Goal: Task Accomplishment & Management: Use online tool/utility

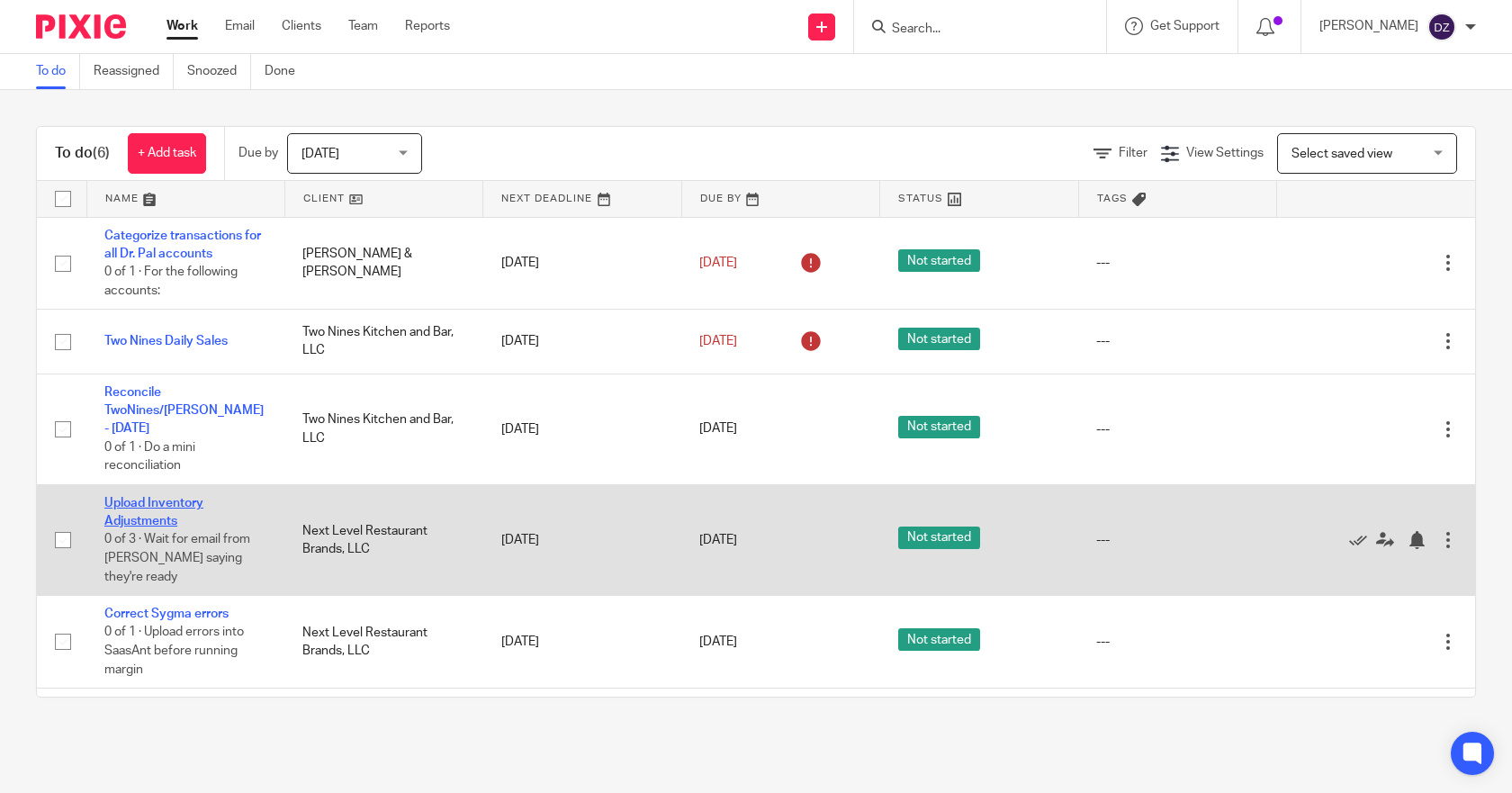
click at [168, 497] on link "Upload Inventory Adjustments" at bounding box center [153, 511] width 99 height 30
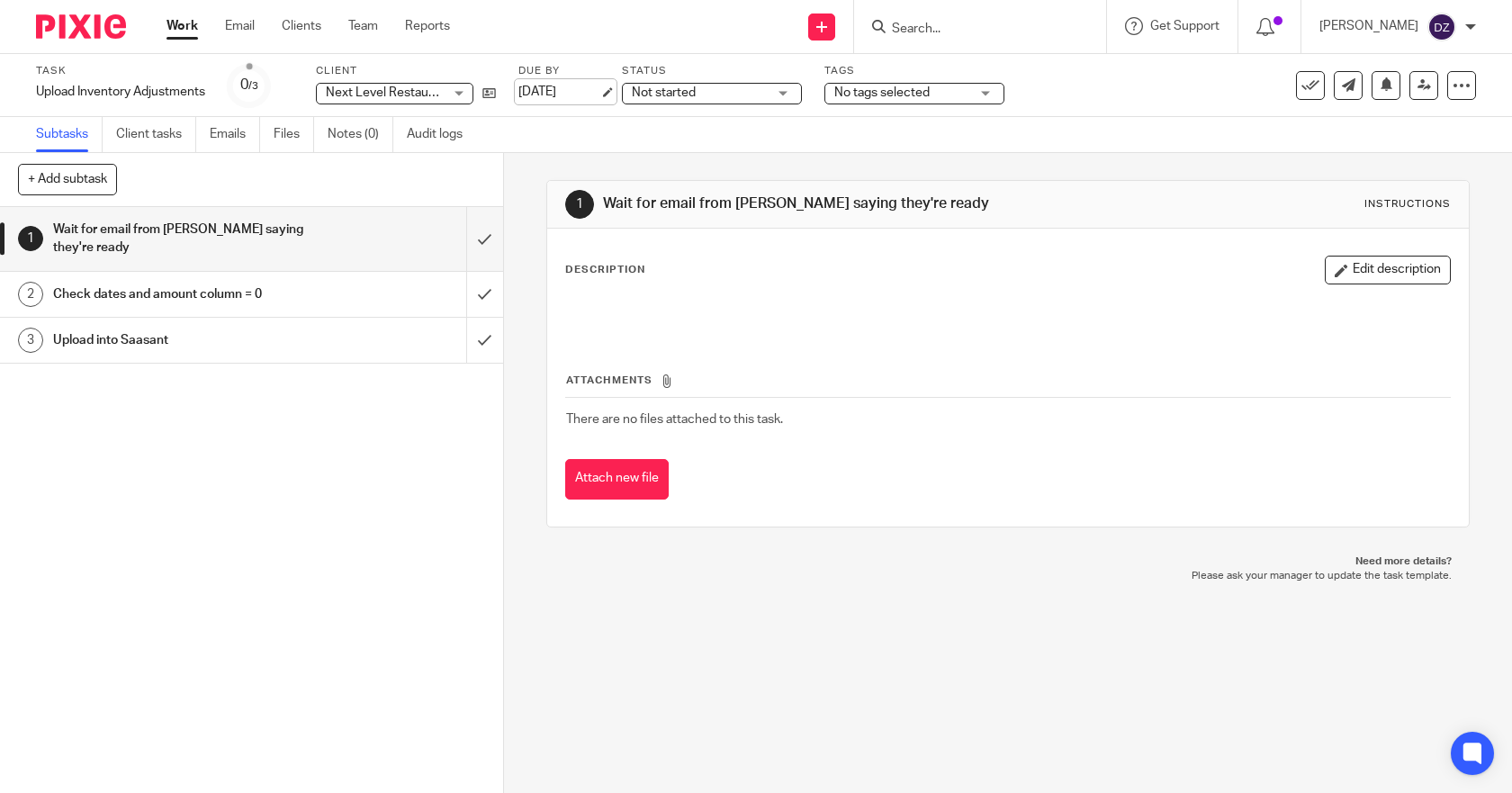
click at [582, 89] on link "[DATE]" at bounding box center [558, 91] width 81 height 19
click at [174, 27] on link "Work" at bounding box center [182, 26] width 31 height 18
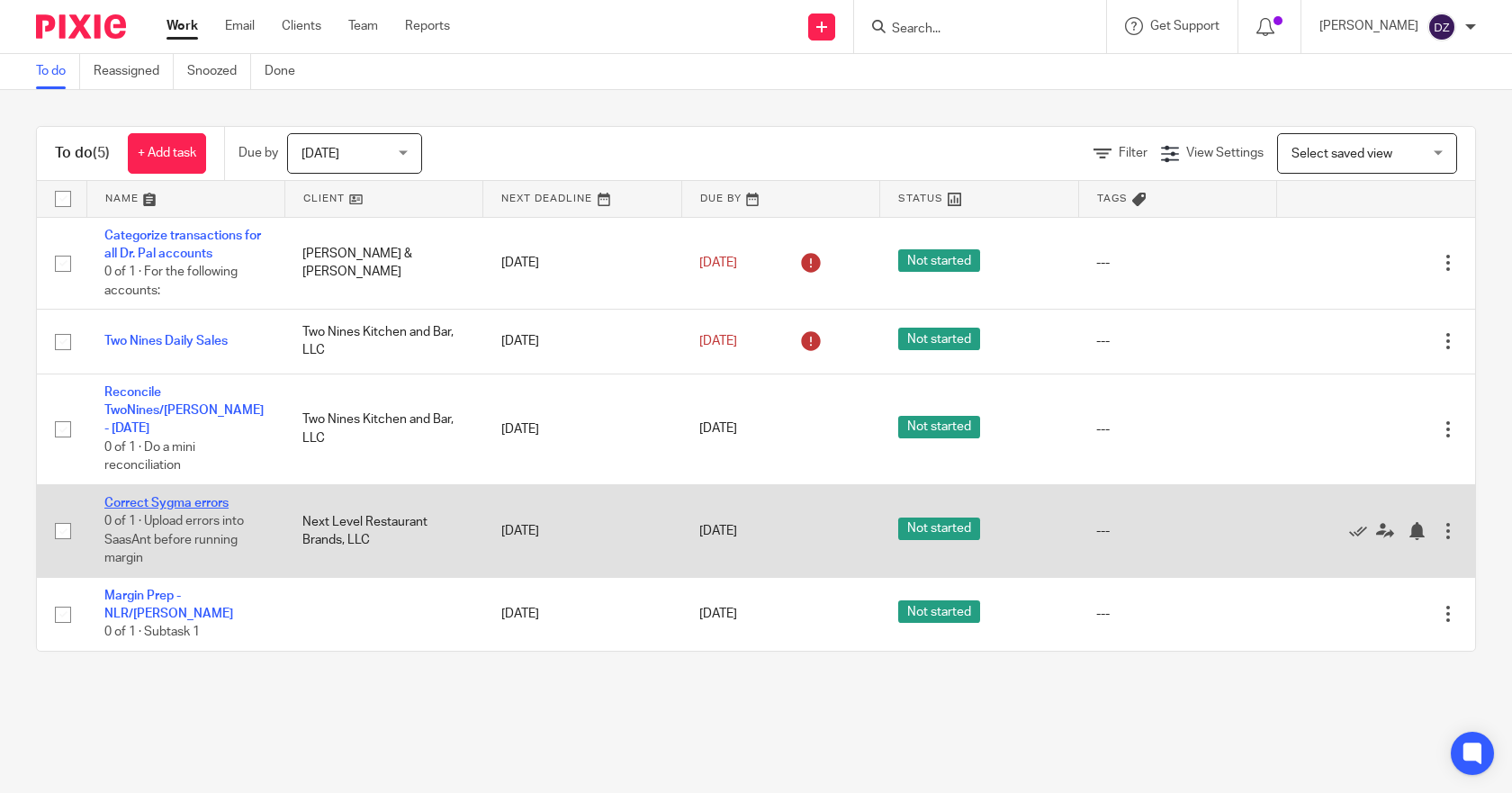
click at [183, 497] on link "Correct Sygma errors" at bounding box center [166, 502] width 125 height 13
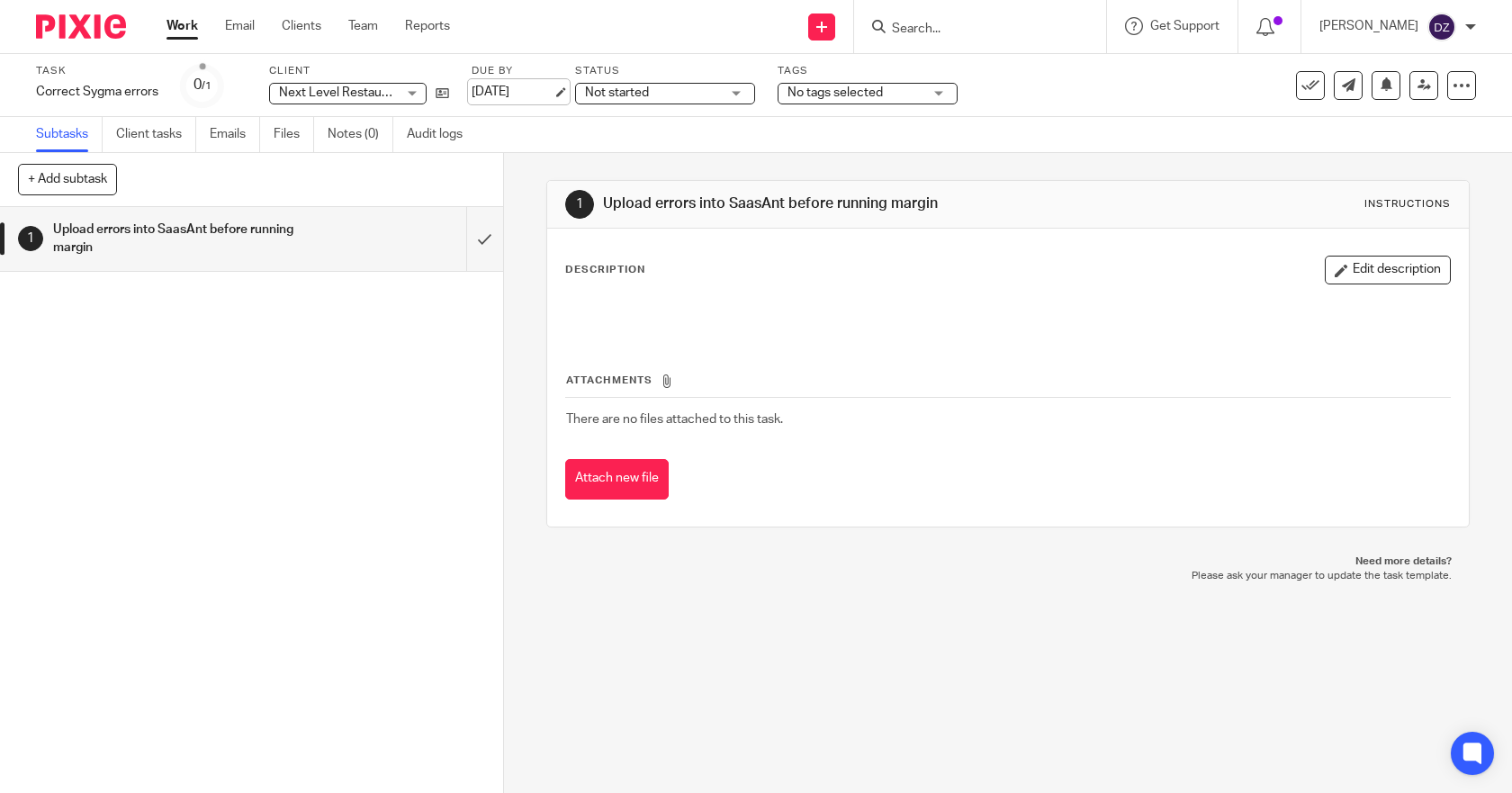
click at [516, 87] on link "[DATE]" at bounding box center [512, 91] width 81 height 19
click at [173, 27] on link "Work" at bounding box center [182, 26] width 31 height 18
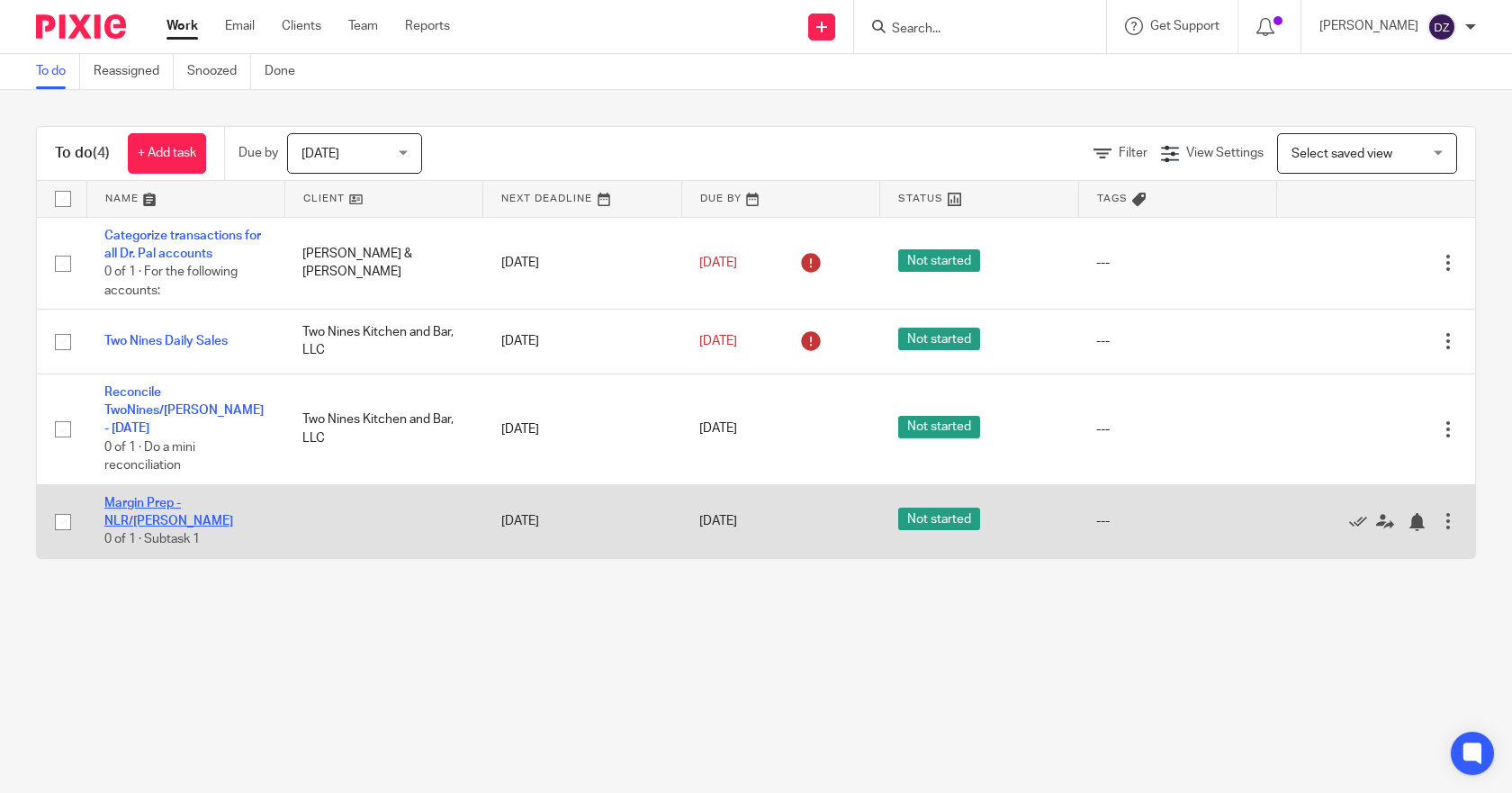
click at [204, 497] on link "Margin Prep - NLR/[PERSON_NAME]" at bounding box center [168, 511] width 129 height 30
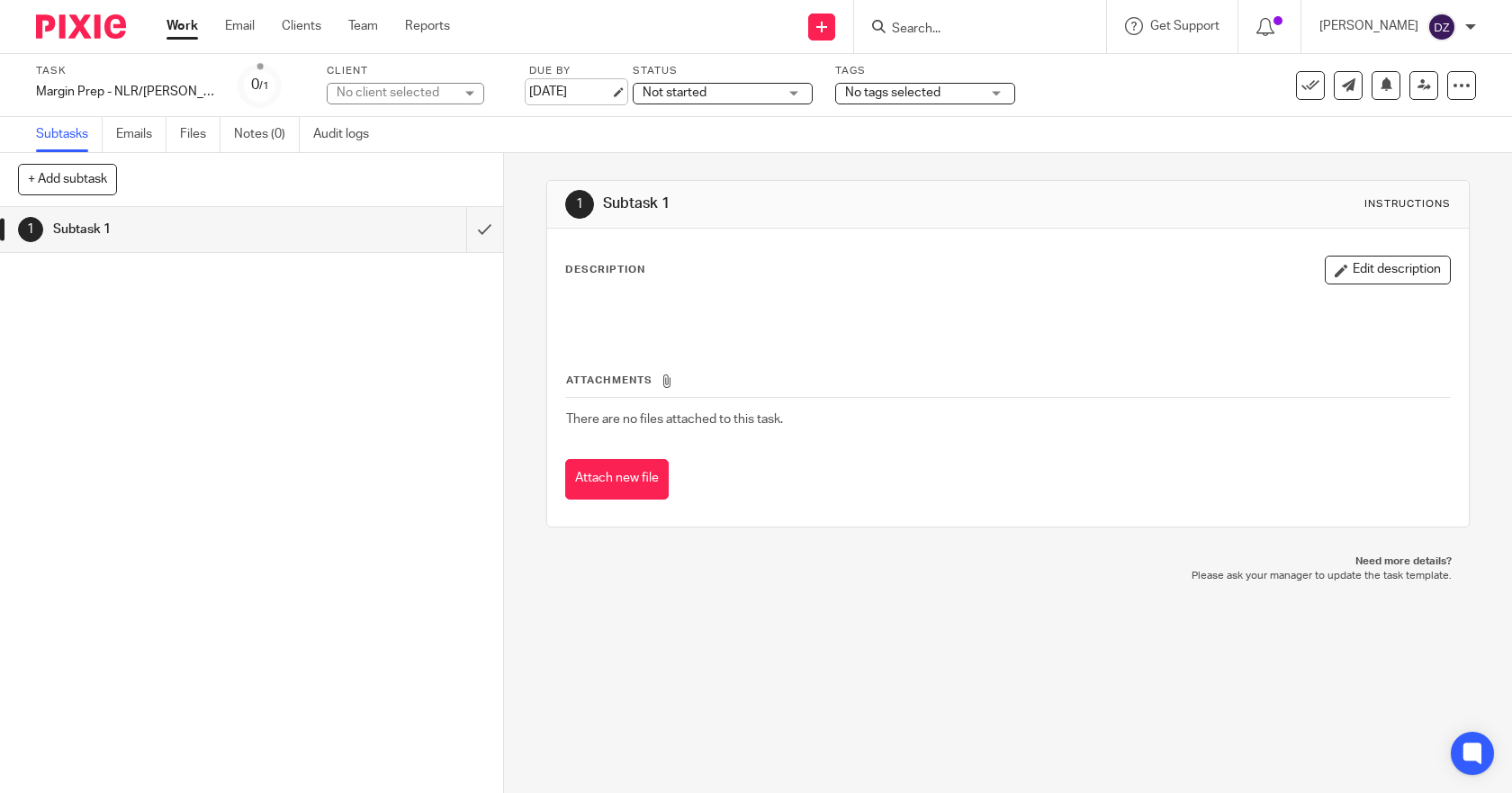
click at [529, 84] on link "[DATE]" at bounding box center [569, 91] width 81 height 19
click at [188, 26] on link "Work" at bounding box center [182, 26] width 31 height 18
